Goal: Task Accomplishment & Management: Use online tool/utility

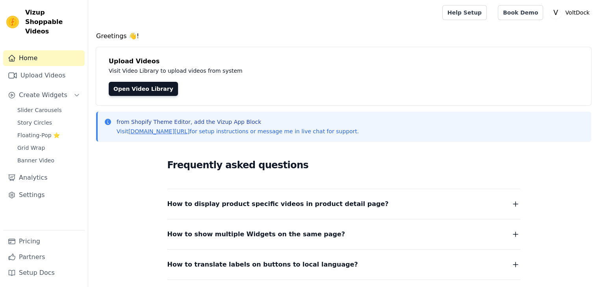
click at [33, 106] on span "Slider Carousels" at bounding box center [39, 110] width 44 height 8
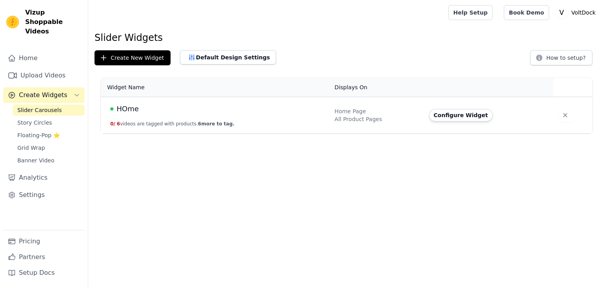
click at [32, 119] on span "Story Circles" at bounding box center [34, 123] width 35 height 8
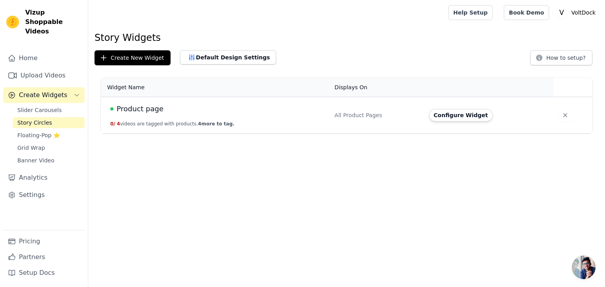
click at [35, 106] on span "Slider Carousels" at bounding box center [39, 110] width 44 height 8
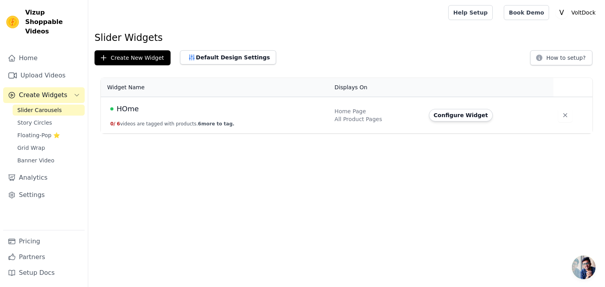
click at [120, 106] on span "HOme" at bounding box center [128, 109] width 22 height 11
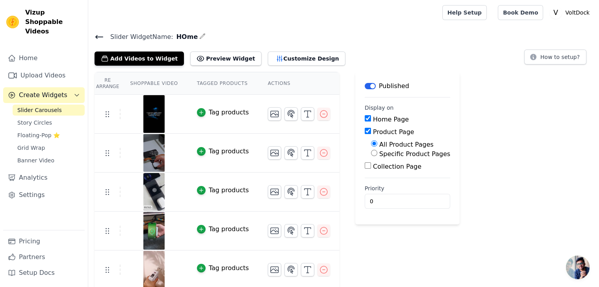
click at [371, 152] on input "Specific Product Pages" at bounding box center [374, 153] width 6 height 6
radio input "true"
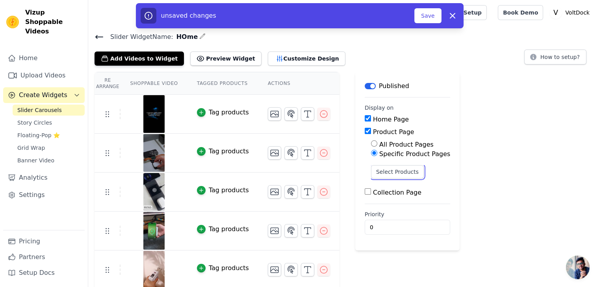
click at [391, 169] on button "Select Products" at bounding box center [397, 171] width 53 height 13
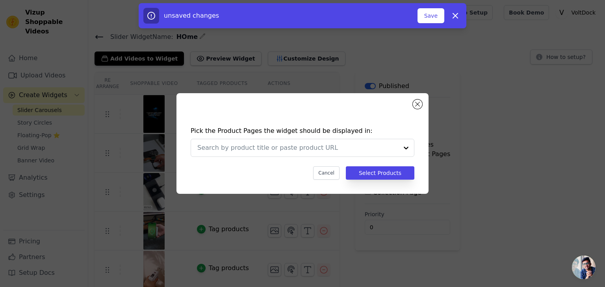
click at [408, 145] on div at bounding box center [406, 147] width 16 height 17
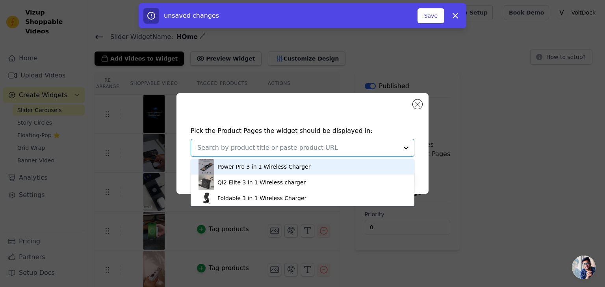
click at [235, 165] on div "Power Pro 3 in 1 Wireless Charger" at bounding box center [263, 167] width 93 height 8
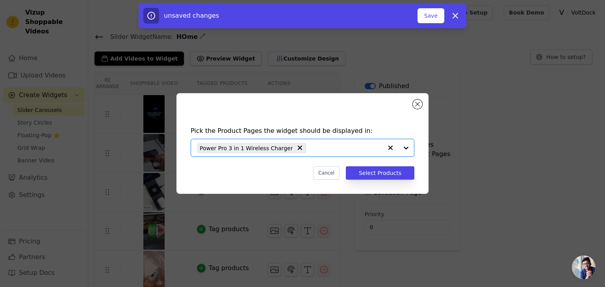
click at [406, 148] on div at bounding box center [398, 147] width 32 height 17
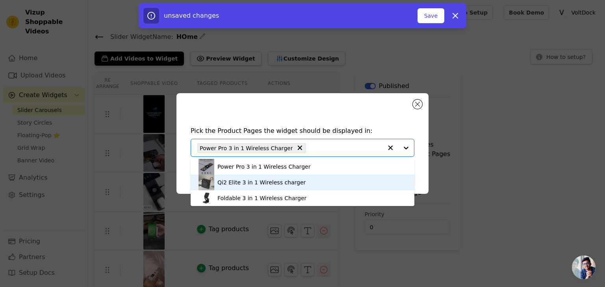
click at [326, 180] on div "Qi2 Elite 3 in 1 Wireless charger" at bounding box center [302, 183] width 208 height 16
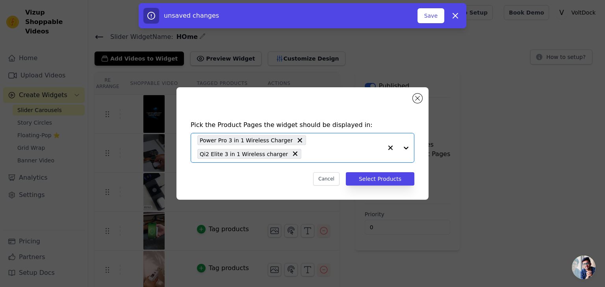
click at [404, 151] on div at bounding box center [398, 147] width 32 height 29
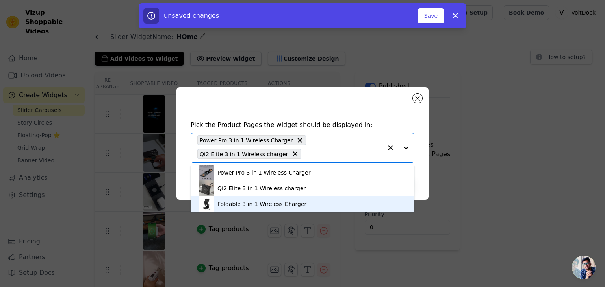
click at [358, 200] on div "Foldable 3 in 1 Wireless Charger" at bounding box center [302, 204] width 208 height 16
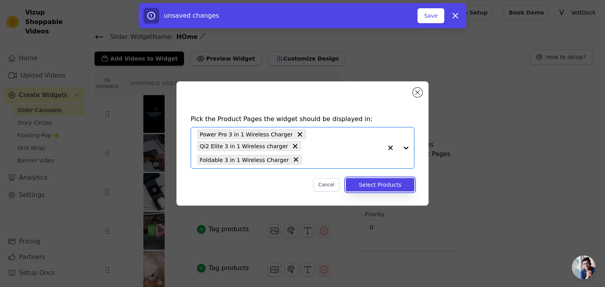
click at [375, 184] on button "Select Products" at bounding box center [380, 184] width 69 height 13
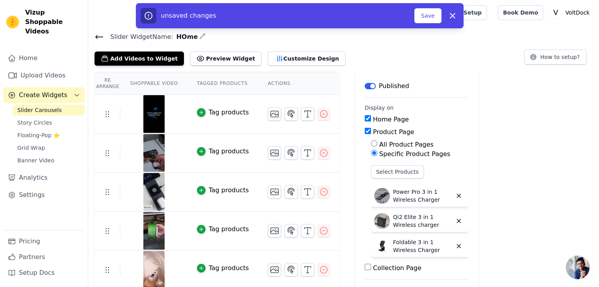
click at [424, 28] on div "unsaved changes Save Dismiss" at bounding box center [300, 15] width 328 height 25
click at [425, 20] on button "Save" at bounding box center [427, 15] width 27 height 15
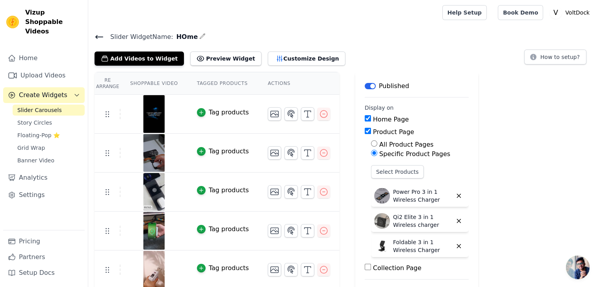
click at [47, 106] on span "Slider Carousels" at bounding box center [39, 110] width 44 height 8
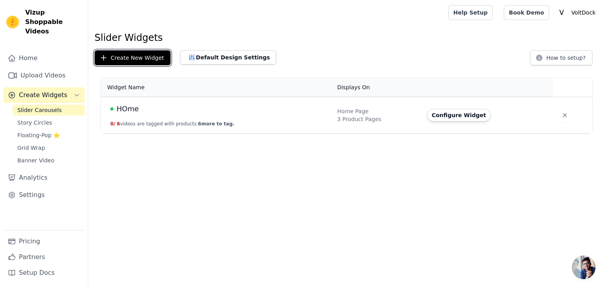
click at [145, 57] on button "Create New Widget" at bounding box center [133, 57] width 76 height 15
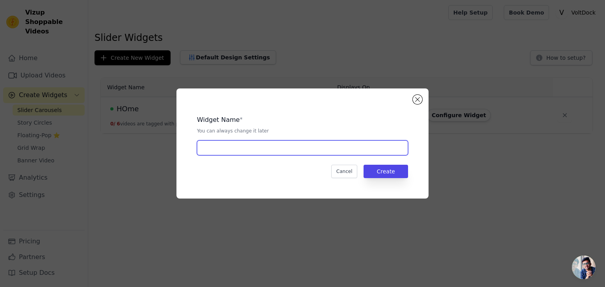
click at [292, 150] on input "text" at bounding box center [302, 148] width 211 height 15
type input "Product 1"
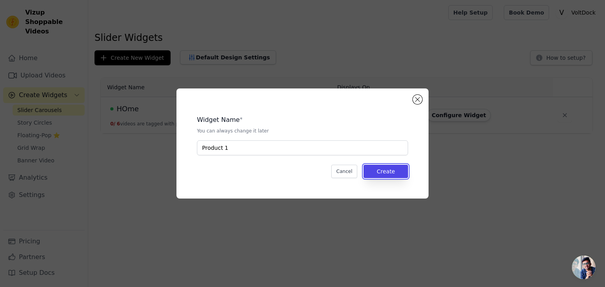
click at [393, 174] on button "Create" at bounding box center [385, 171] width 44 height 13
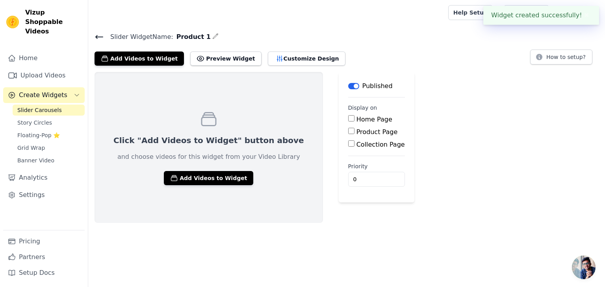
click at [348, 129] on input "Product Page" at bounding box center [351, 131] width 6 height 6
checkbox input "true"
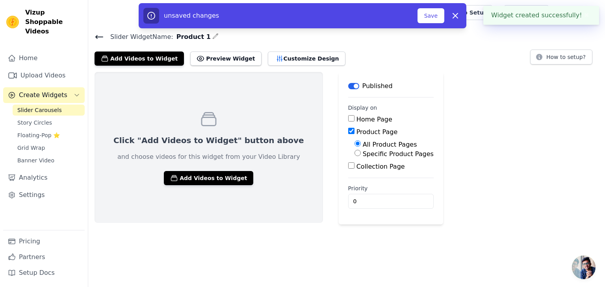
click at [354, 153] on input "Specific Product Pages" at bounding box center [357, 153] width 6 height 6
radio input "true"
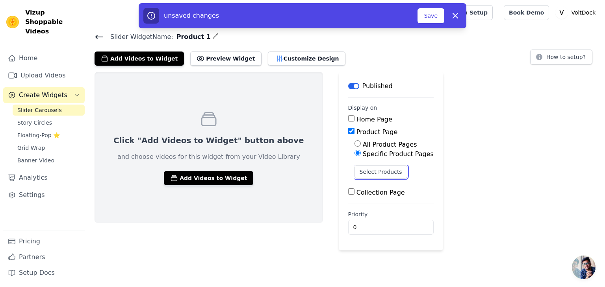
click at [354, 174] on button "Select Products" at bounding box center [380, 171] width 53 height 13
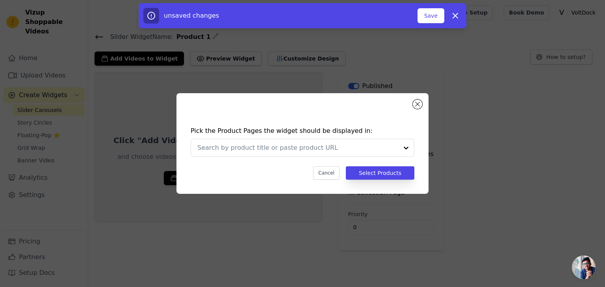
click at [301, 148] on input "text" at bounding box center [297, 147] width 201 height 9
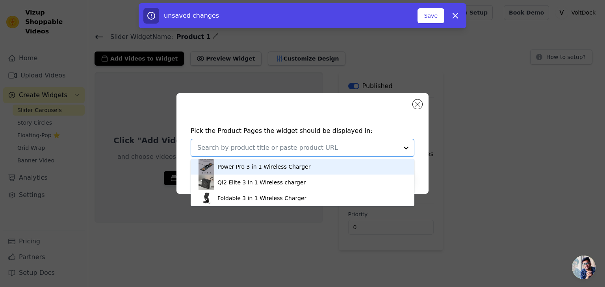
click at [274, 172] on div "Power Pro 3 in 1 Wireless Charger" at bounding box center [302, 167] width 208 height 16
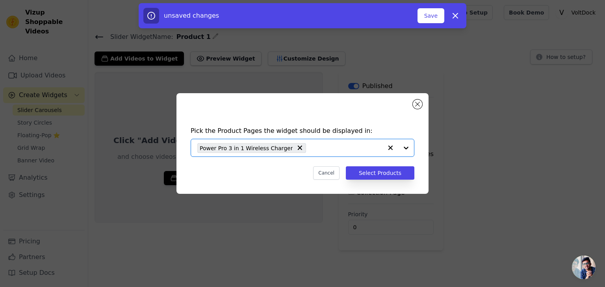
click at [408, 147] on div at bounding box center [398, 147] width 32 height 17
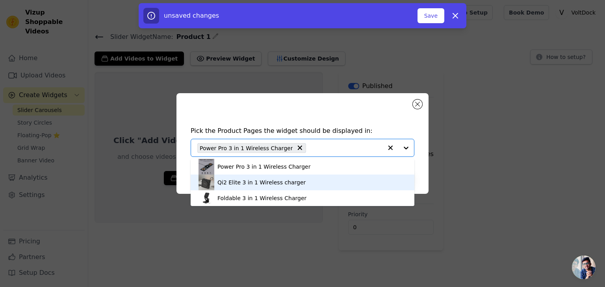
click at [239, 180] on div "Qi2 Elite 3 in 1 Wireless charger" at bounding box center [261, 183] width 88 height 8
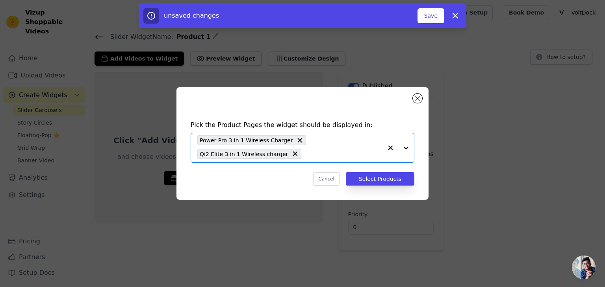
click at [406, 147] on div at bounding box center [398, 147] width 32 height 29
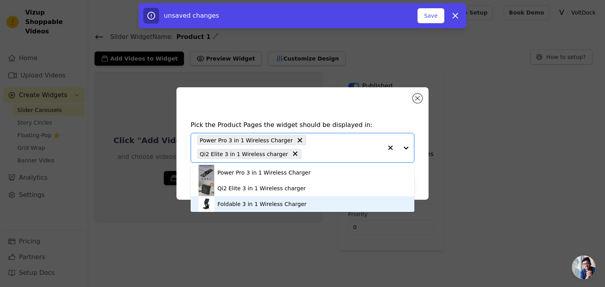
click at [245, 202] on div "Foldable 3 in 1 Wireless Charger" at bounding box center [261, 204] width 89 height 8
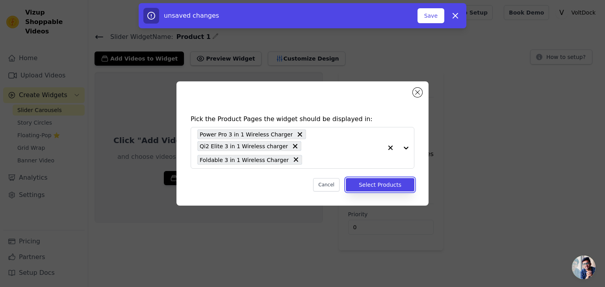
click at [373, 185] on button "Select Products" at bounding box center [380, 184] width 69 height 13
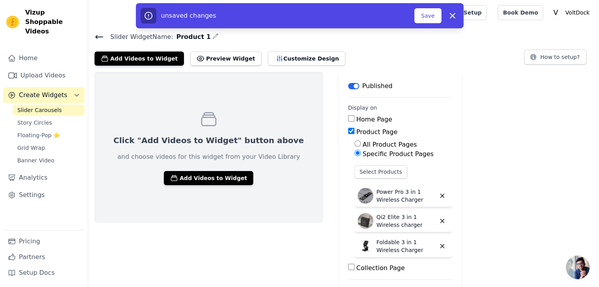
click at [211, 176] on button "Add Videos to Widget" at bounding box center [208, 178] width 89 height 14
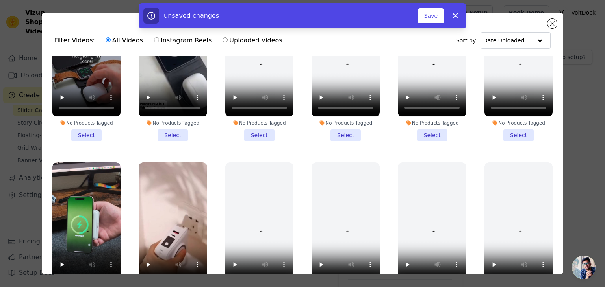
scroll to position [135, 0]
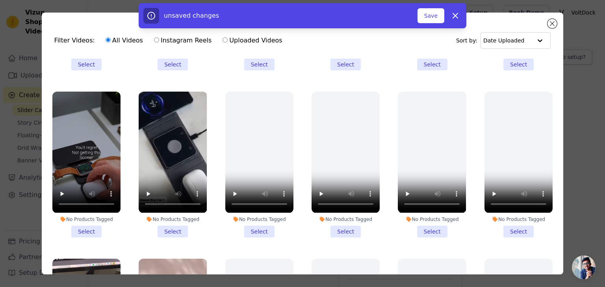
click at [243, 37] on label "Uploaded Videos" at bounding box center [252, 40] width 60 height 10
click at [228, 37] on input "Uploaded Videos" at bounding box center [224, 39] width 5 height 5
radio input "true"
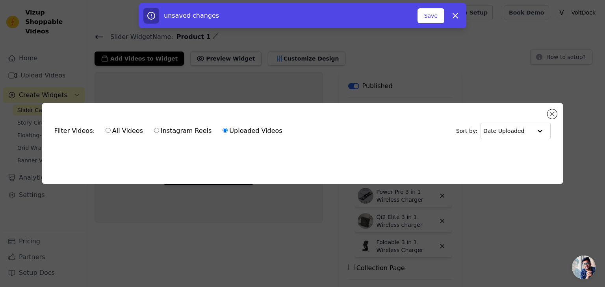
click at [106, 128] on input "All Videos" at bounding box center [108, 130] width 5 height 5
radio input "true"
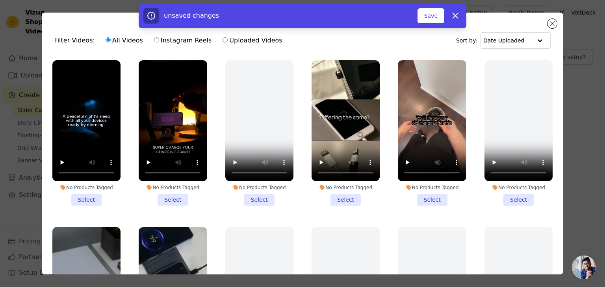
click at [154, 41] on input "Instagram Reels" at bounding box center [156, 39] width 5 height 5
radio input "true"
click at [510, 43] on input "text" at bounding box center [507, 41] width 49 height 16
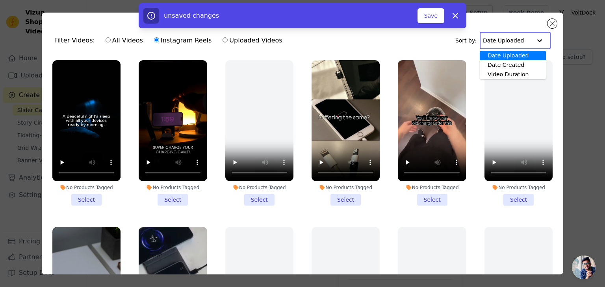
click at [510, 43] on input "text" at bounding box center [507, 41] width 49 height 16
click at [430, 13] on button "Save" at bounding box center [430, 15] width 27 height 15
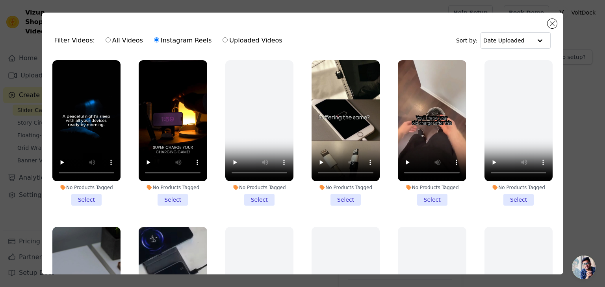
click at [222, 40] on input "Uploaded Videos" at bounding box center [224, 39] width 5 height 5
radio input "true"
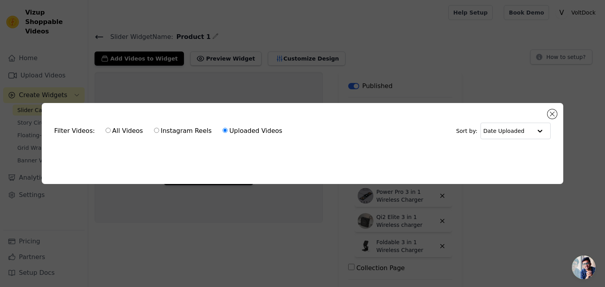
click at [536, 126] on div at bounding box center [540, 131] width 16 height 16
click at [156, 127] on label "Instagram Reels" at bounding box center [183, 131] width 58 height 10
click at [156, 128] on input "Instagram Reels" at bounding box center [156, 130] width 5 height 5
radio input "true"
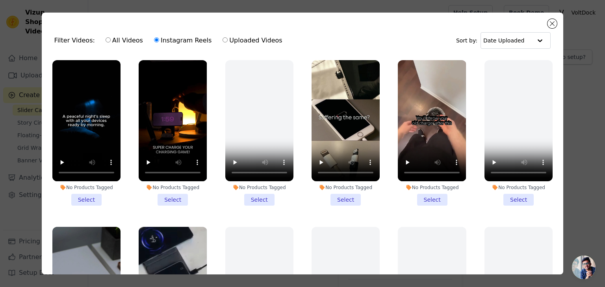
click at [134, 41] on label "All Videos" at bounding box center [124, 40] width 38 height 10
click at [111, 41] on input "All Videos" at bounding box center [108, 39] width 5 height 5
radio input "true"
click at [504, 42] on input "text" at bounding box center [507, 41] width 49 height 16
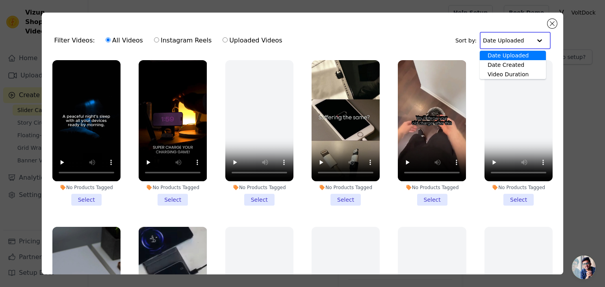
click at [504, 42] on input "text" at bounding box center [507, 41] width 49 height 16
click at [548, 24] on button "Close modal" at bounding box center [551, 23] width 9 height 9
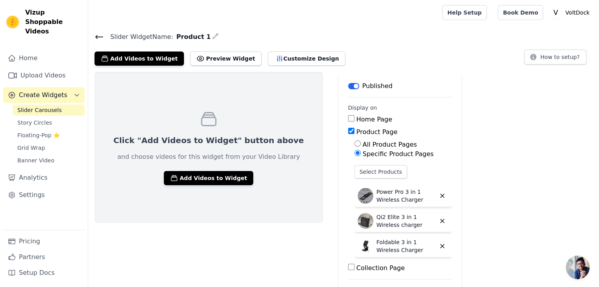
click at [224, 178] on button "Add Videos to Widget" at bounding box center [208, 178] width 89 height 14
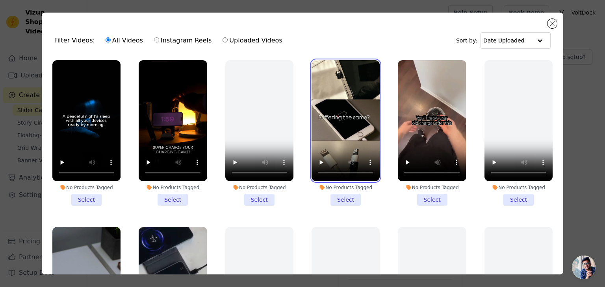
click at [328, 87] on video at bounding box center [345, 120] width 68 height 121
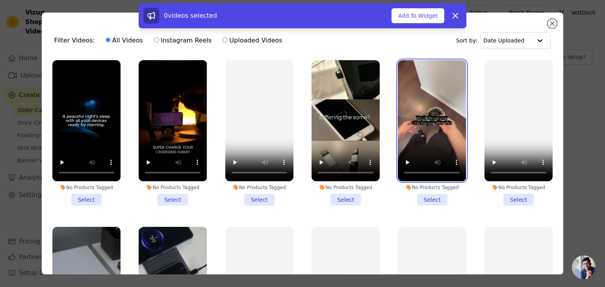
click at [428, 131] on video at bounding box center [432, 120] width 68 height 121
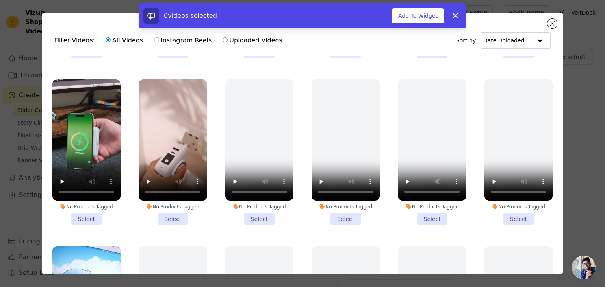
scroll to position [118, 0]
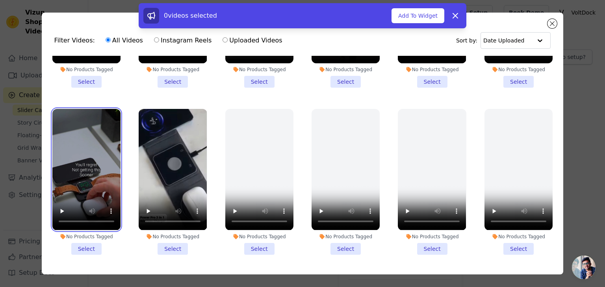
click at [80, 149] on video at bounding box center [86, 169] width 68 height 121
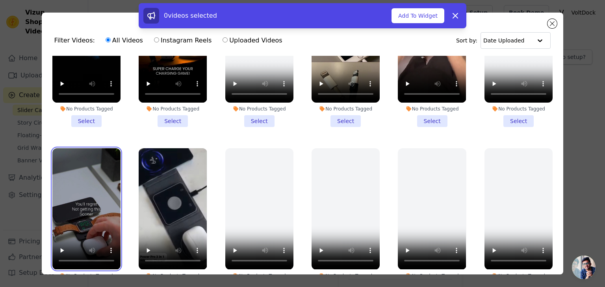
scroll to position [158, 0]
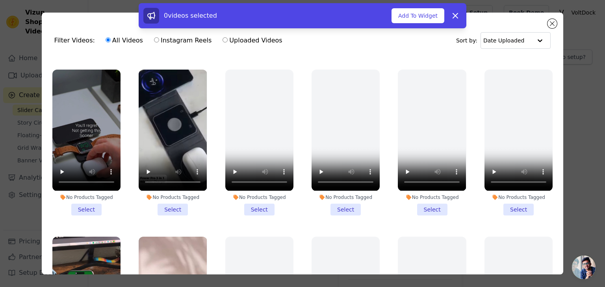
click at [84, 202] on li "No Products Tagged Select" at bounding box center [86, 143] width 68 height 146
click at [0, 0] on input "No Products Tagged Select" at bounding box center [0, 0] width 0 height 0
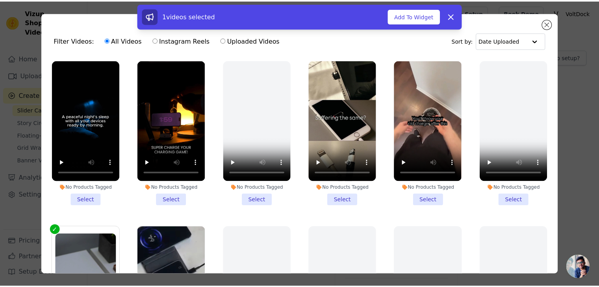
scroll to position [0, 0]
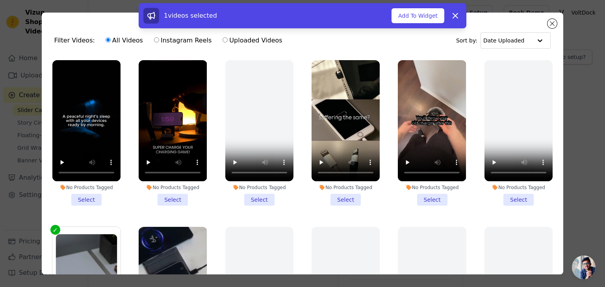
click at [424, 196] on li "No Products Tagged Select" at bounding box center [432, 133] width 68 height 146
click at [0, 0] on input "No Products Tagged Select" at bounding box center [0, 0] width 0 height 0
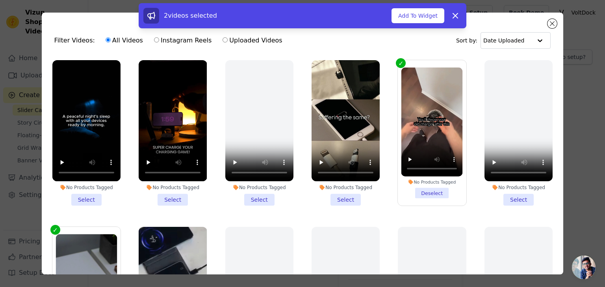
click at [339, 198] on li "No Products Tagged Select" at bounding box center [345, 133] width 68 height 146
click at [0, 0] on input "No Products Tagged Select" at bounding box center [0, 0] width 0 height 0
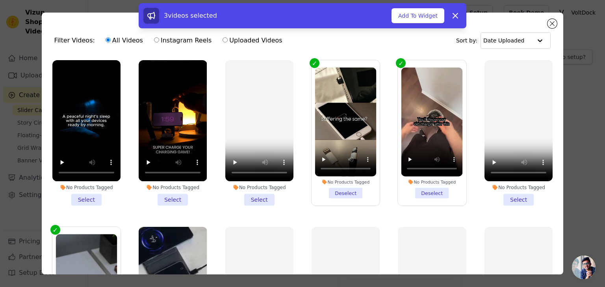
click at [165, 199] on li "No Products Tagged Select" at bounding box center [173, 133] width 68 height 146
click at [0, 0] on input "No Products Tagged Select" at bounding box center [0, 0] width 0 height 0
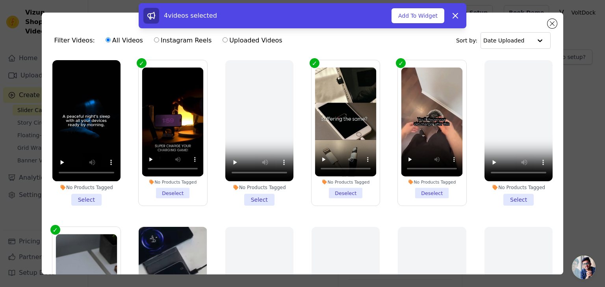
click at [414, 18] on button "Add To Widget" at bounding box center [417, 15] width 53 height 15
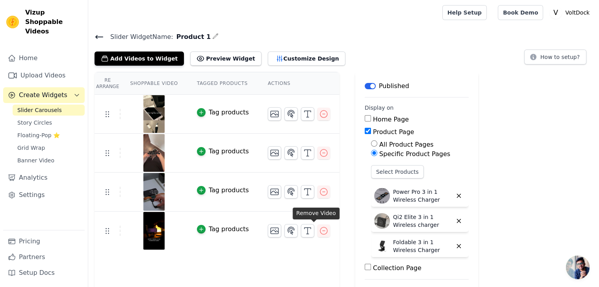
click at [319, 232] on icon "button" at bounding box center [323, 230] width 9 height 9
